Goal: Information Seeking & Learning: Compare options

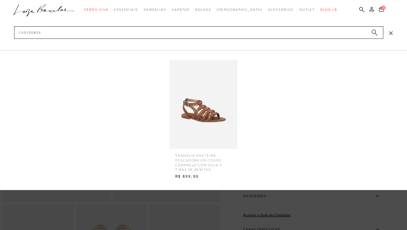
type input "130100836"
click at [208, 118] on img at bounding box center [204, 104] width 68 height 89
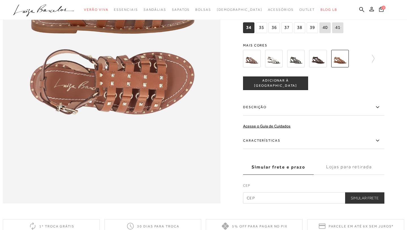
scroll to position [495, 0]
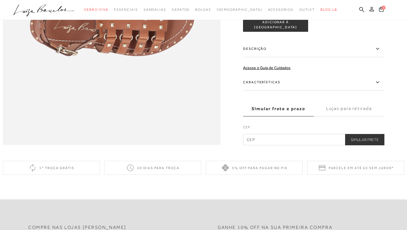
click at [281, 50] on label "Descrição" at bounding box center [313, 48] width 141 height 16
click at [0, 0] on input "Descrição" at bounding box center [0, 0] width 0 height 0
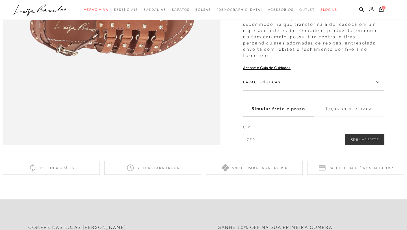
click at [273, 81] on label "Características" at bounding box center [313, 82] width 141 height 16
click at [0, 0] on input "Características" at bounding box center [0, 0] width 0 height 0
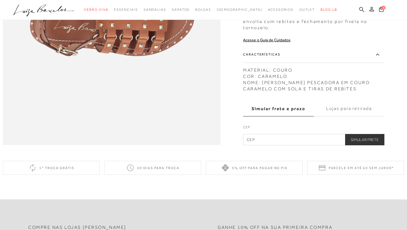
click at [361, 10] on icon at bounding box center [362, 9] width 5 height 5
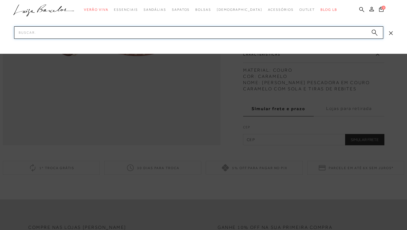
paste input "13800014-4"
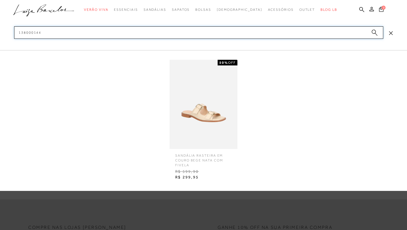
type input "138000144"
click at [223, 110] on img at bounding box center [204, 104] width 68 height 89
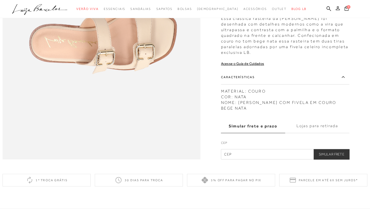
scroll to position [464, 0]
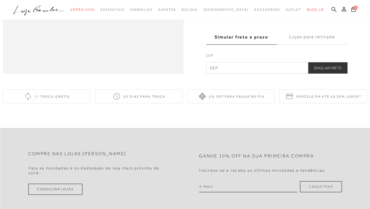
click at [334, 10] on icon at bounding box center [334, 9] width 5 height 5
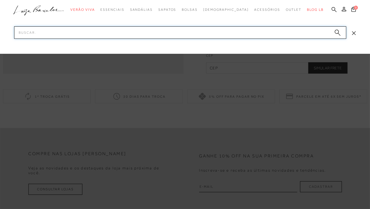
paste input "60010066-5"
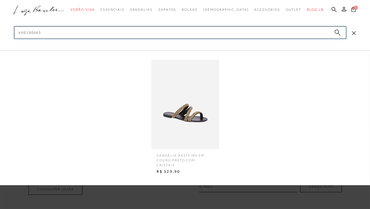
type input "600100665"
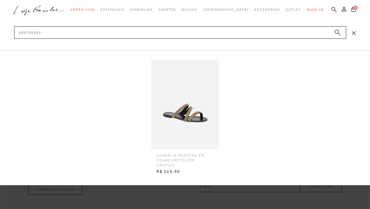
click at [199, 106] on img at bounding box center [185, 104] width 68 height 89
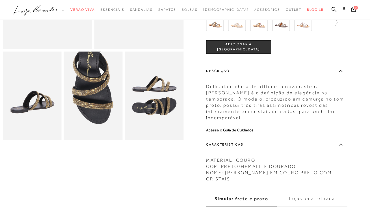
scroll to position [125, 0]
click at [332, 9] on icon at bounding box center [334, 9] width 5 height 5
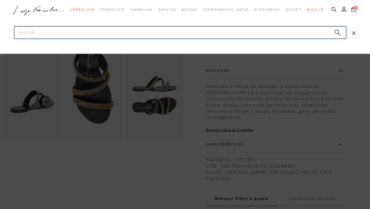
paste input "13420024-5"
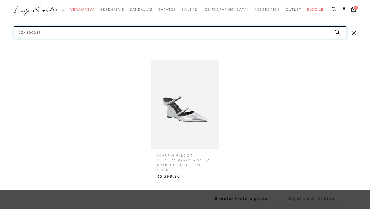
type input "134200245"
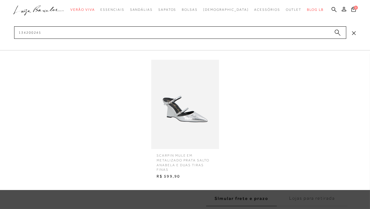
click at [176, 116] on img at bounding box center [185, 104] width 68 height 89
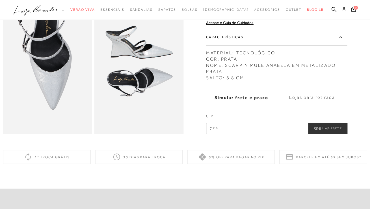
scroll to position [265, 0]
